Goal: Check status: Check status

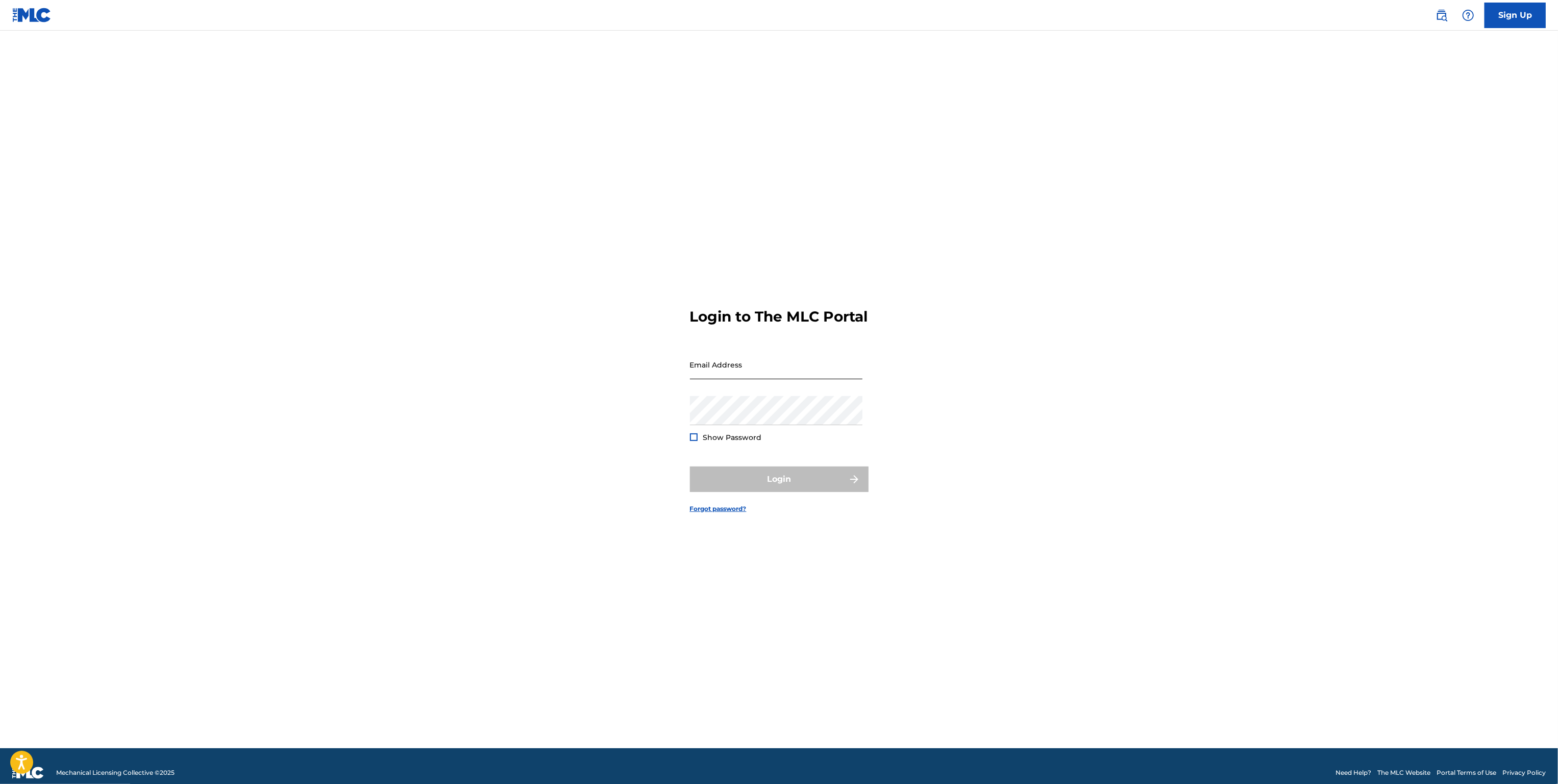
click at [791, 378] on input "Email Address" at bounding box center [776, 365] width 173 height 29
type input "[PERSON_NAME][EMAIL_ADDRESS][PERSON_NAME][DOMAIN_NAME]"
click at [806, 487] on button "Login" at bounding box center [779, 480] width 179 height 26
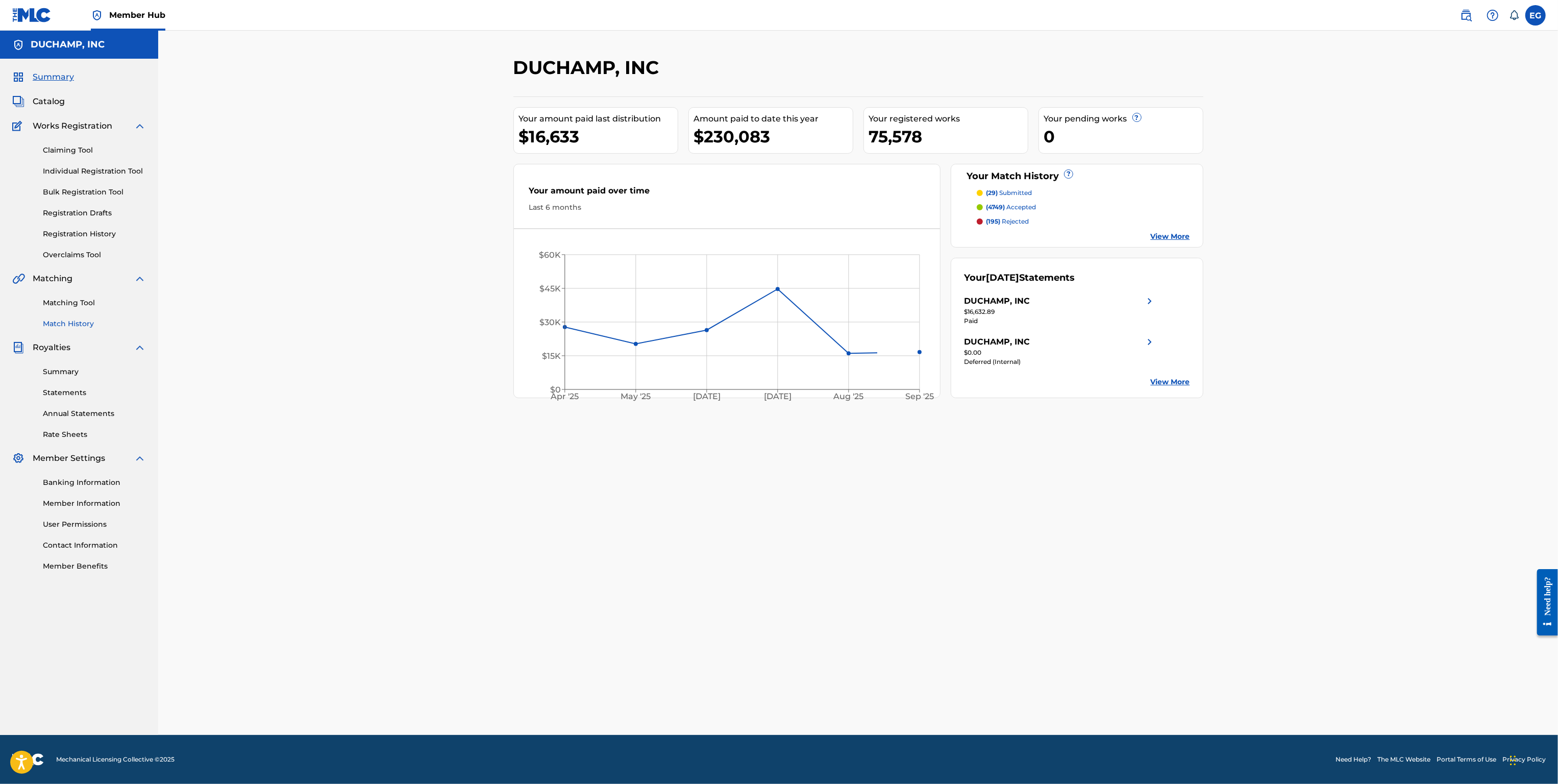
click at [76, 326] on link "Match History" at bounding box center [95, 323] width 104 height 10
